Goal: Find specific page/section: Find specific page/section

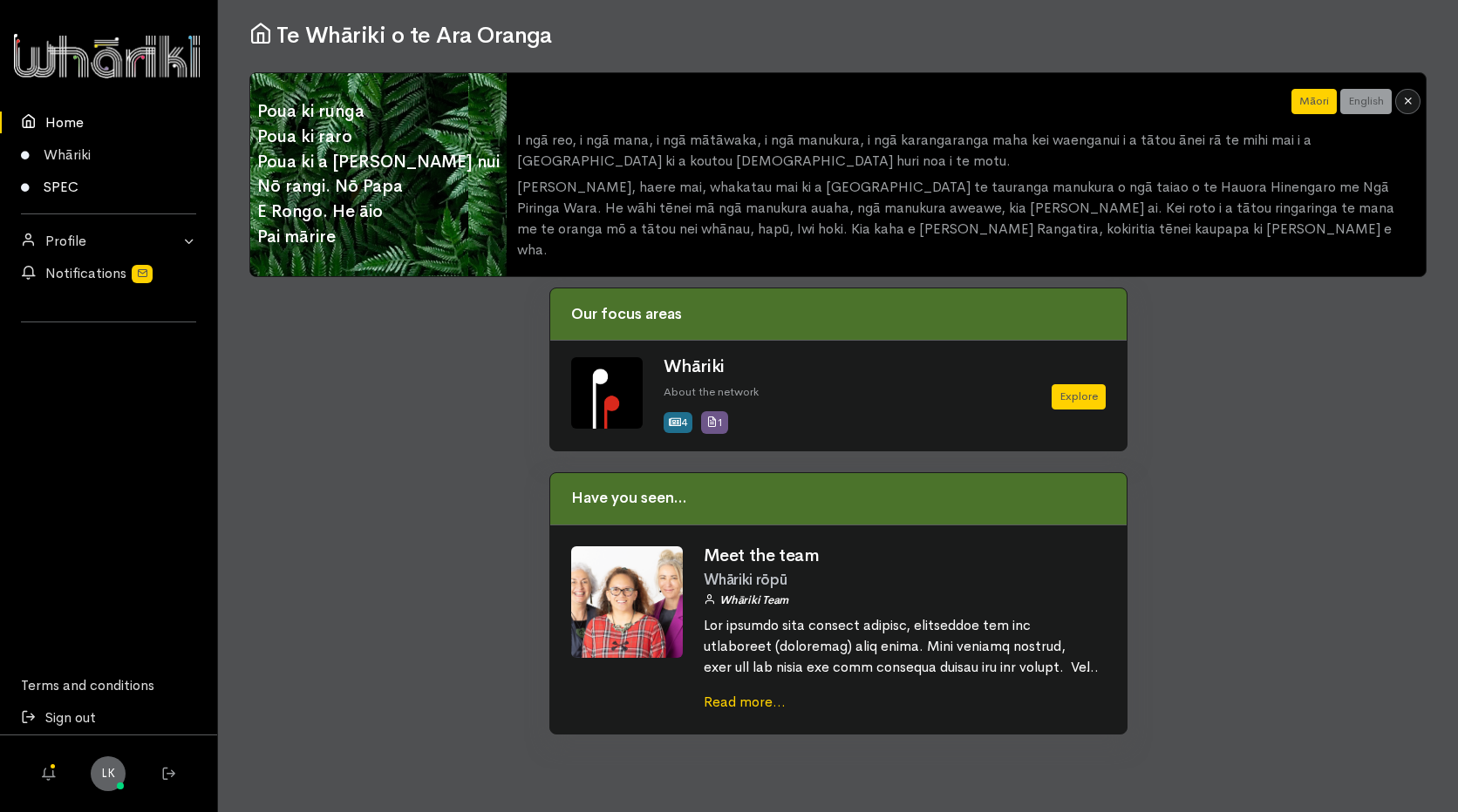
click at [54, 183] on link "SPEC" at bounding box center [109, 186] width 217 height 32
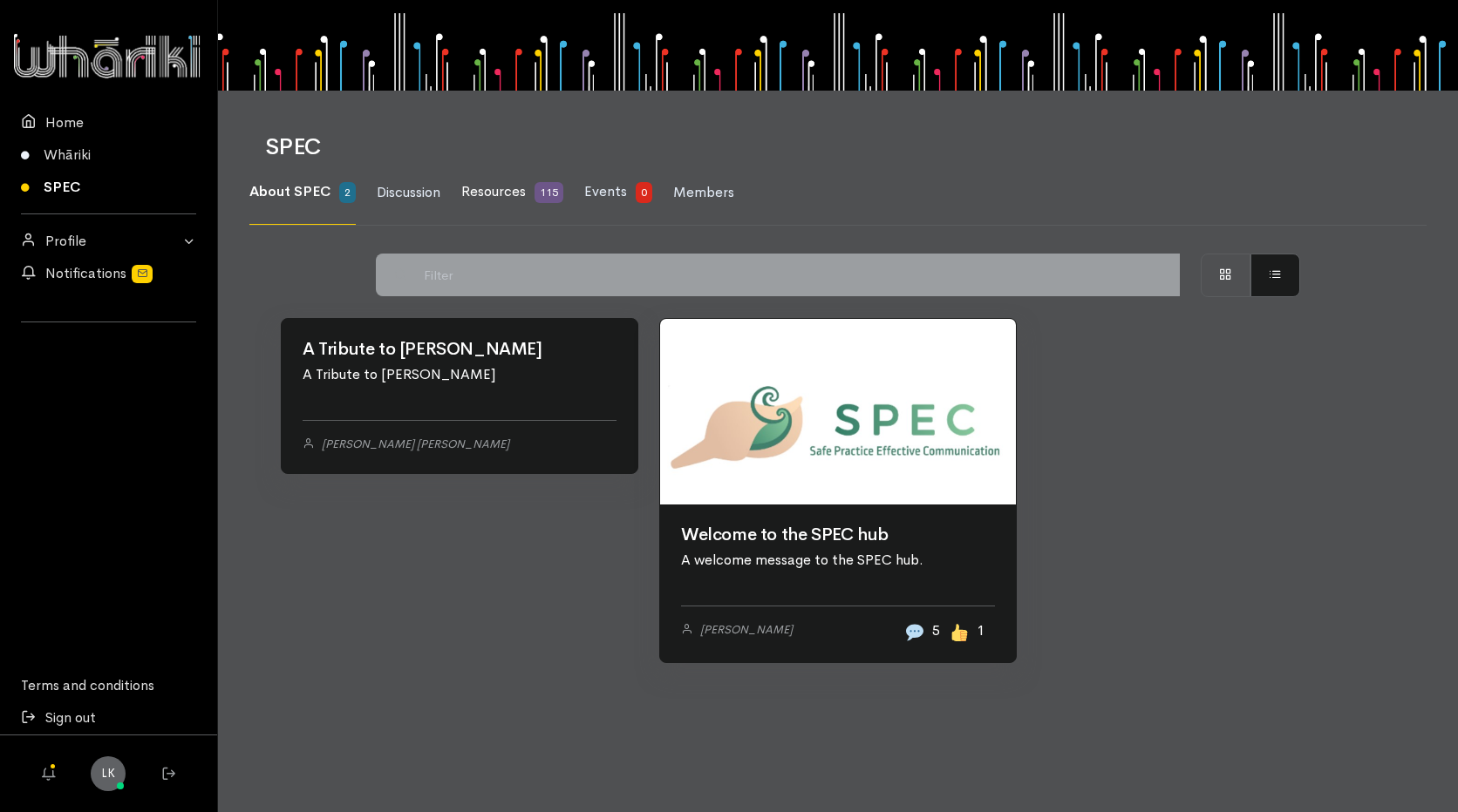
click at [508, 195] on span "Resources" at bounding box center [494, 191] width 65 height 18
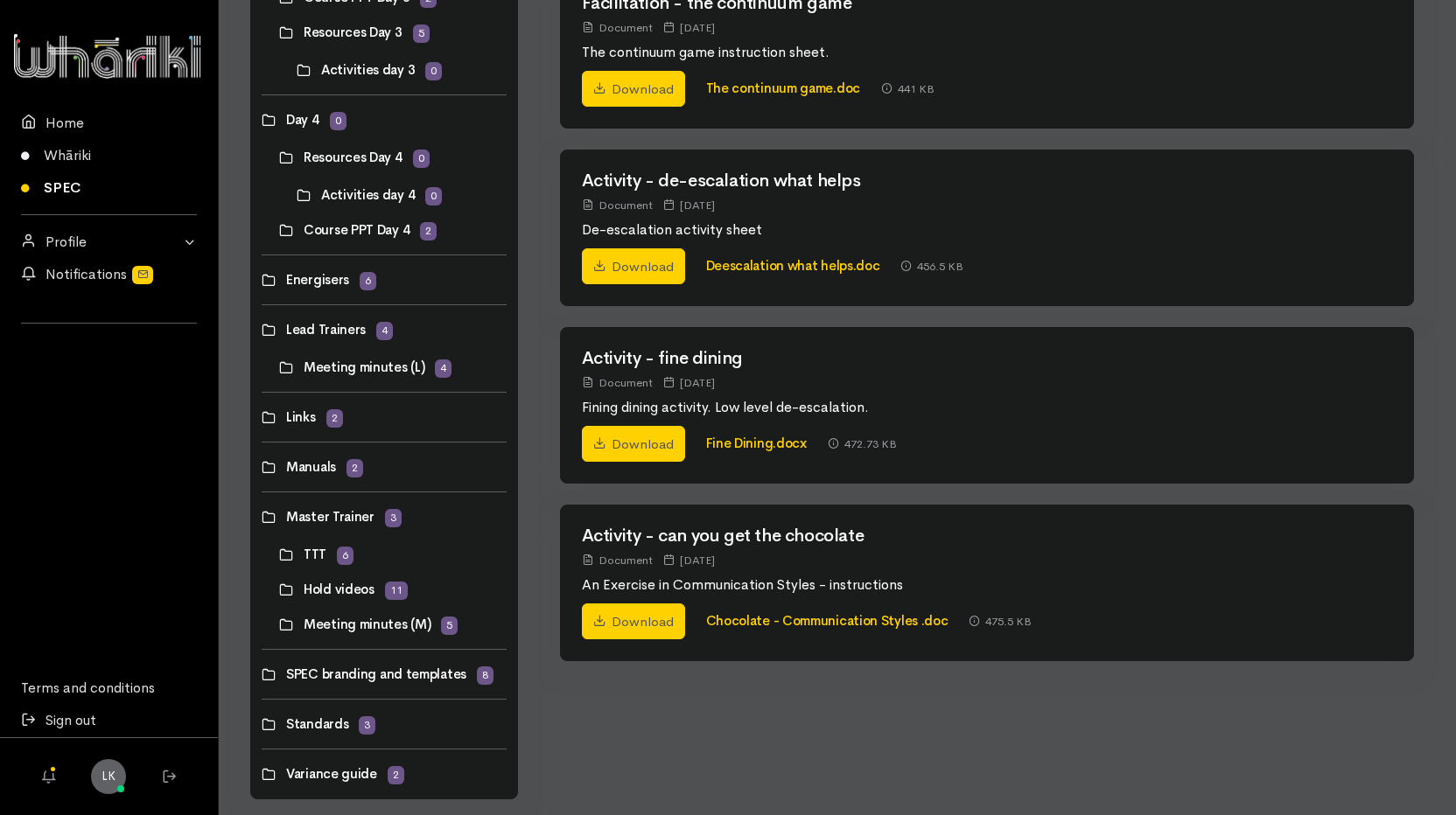
scroll to position [841, 0]
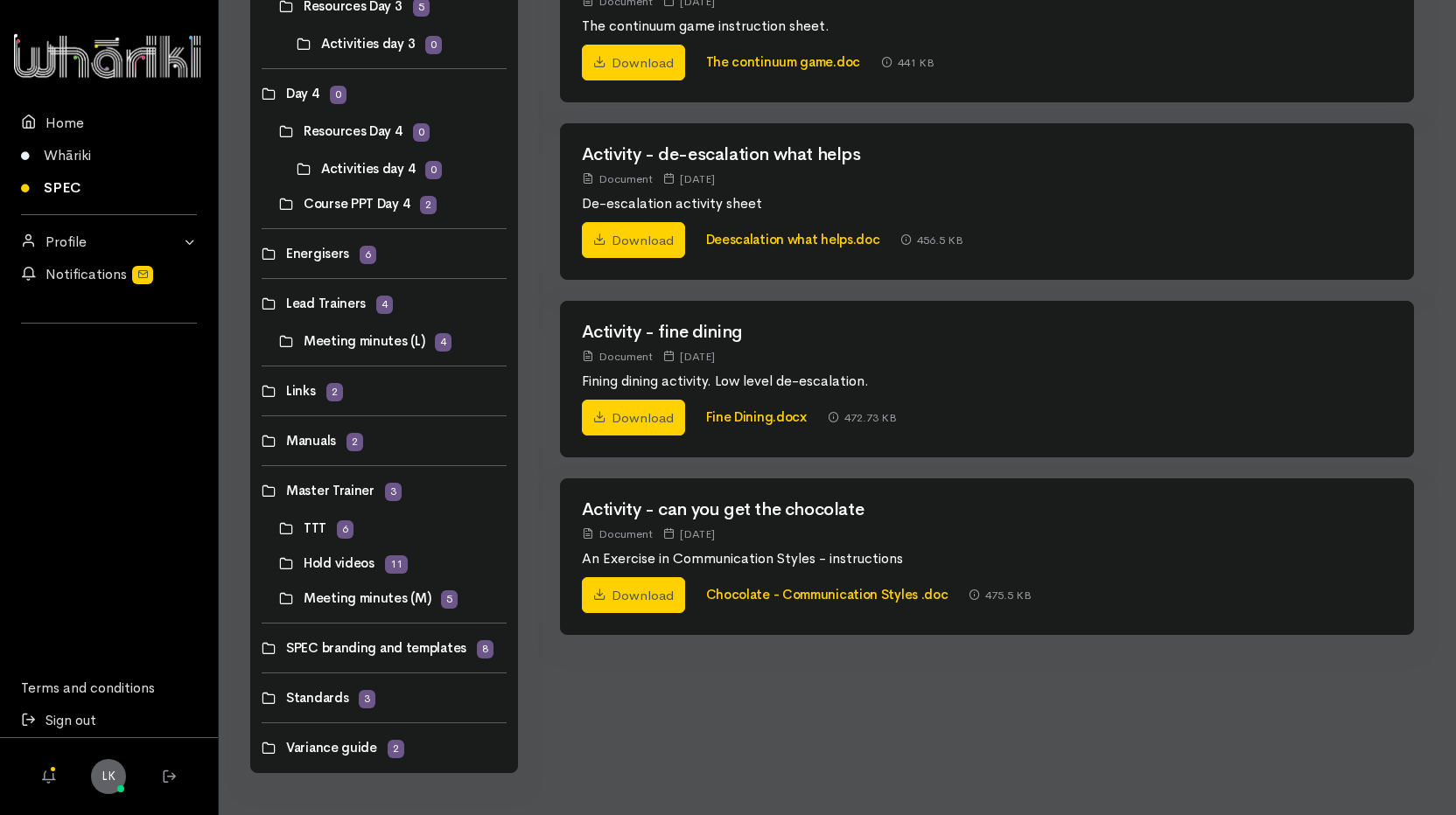
click at [262, 391] on link at bounding box center [262, 391] width 0 height 0
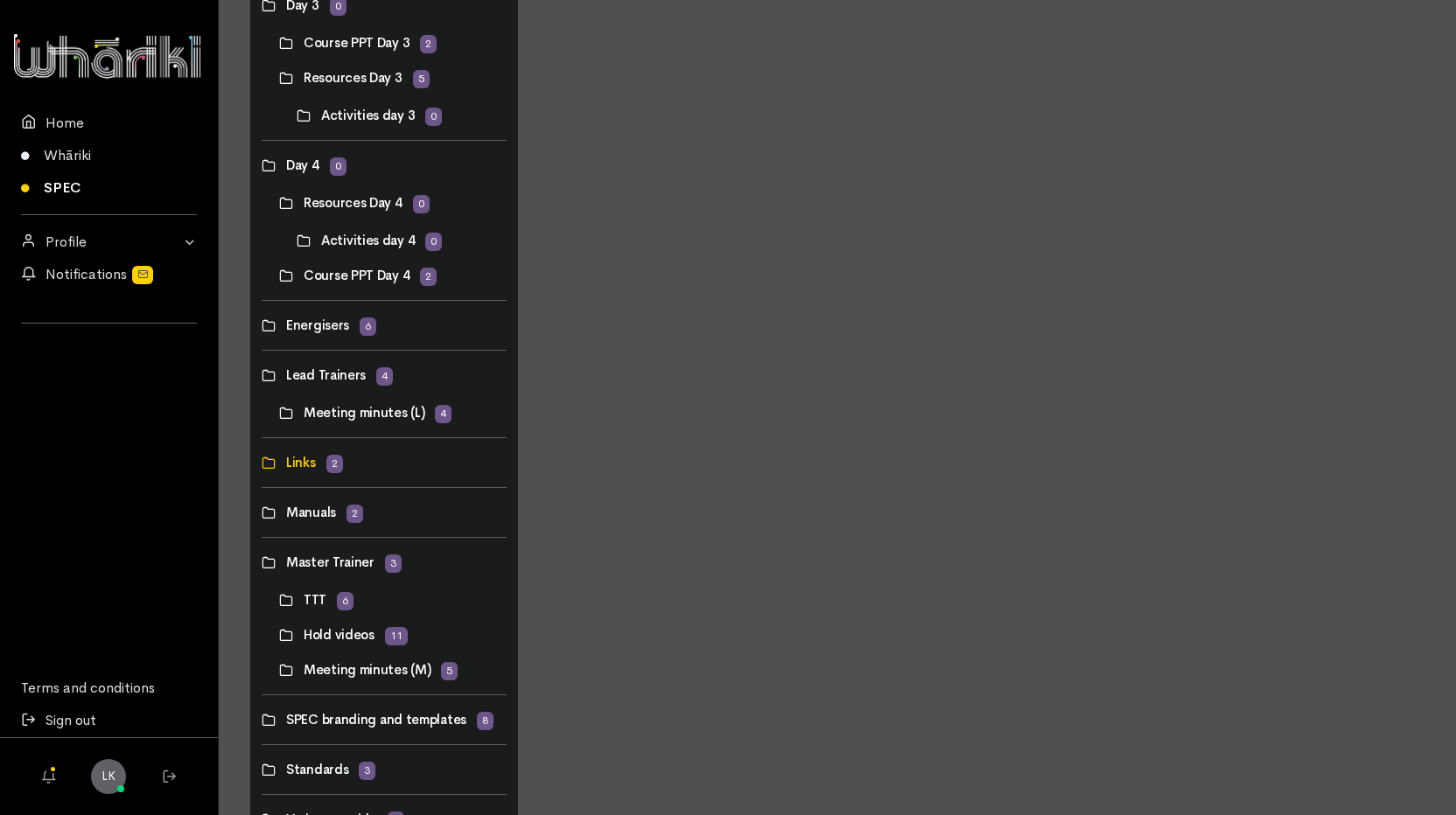
scroll to position [841, 0]
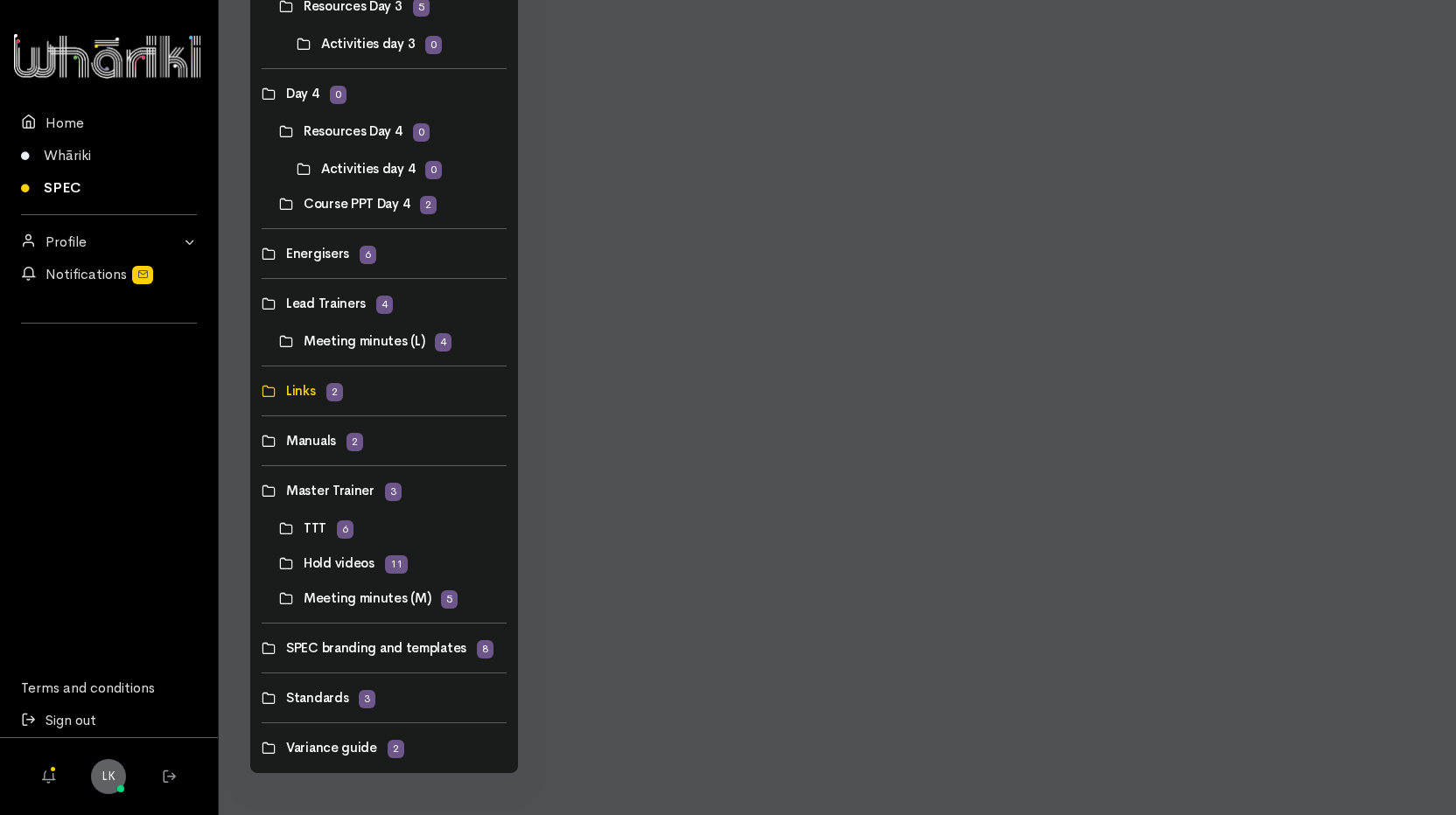
click at [262, 698] on link at bounding box center [262, 698] width 0 height 0
click at [262, 748] on link at bounding box center [262, 748] width 0 height 0
